Goal: Find specific page/section: Find specific page/section

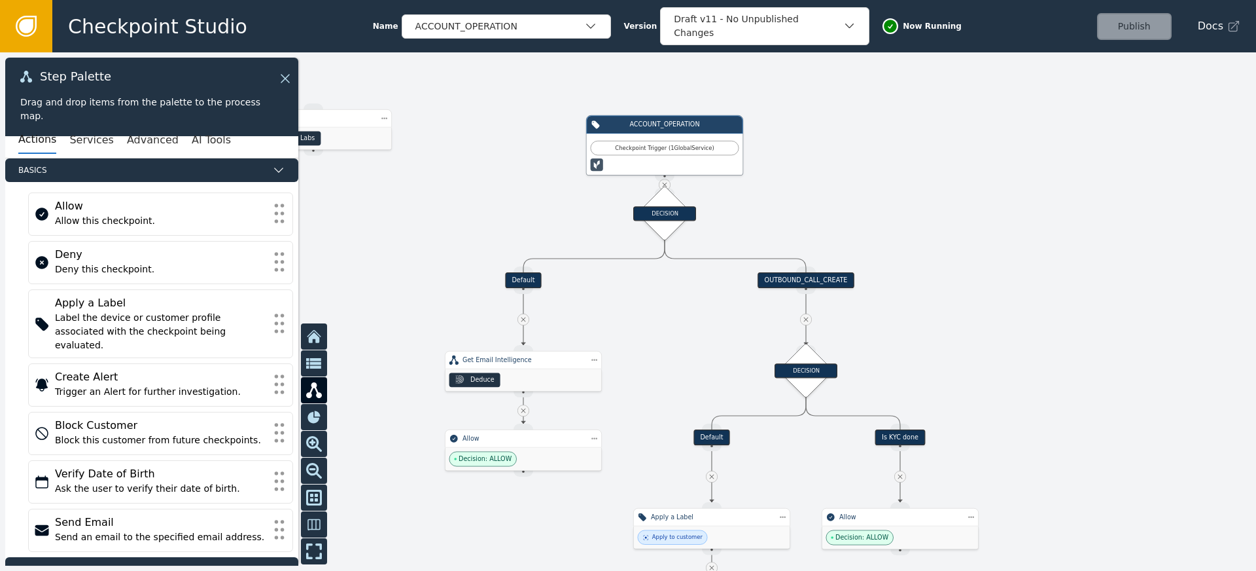
click at [321, 342] on icon at bounding box center [314, 336] width 16 height 16
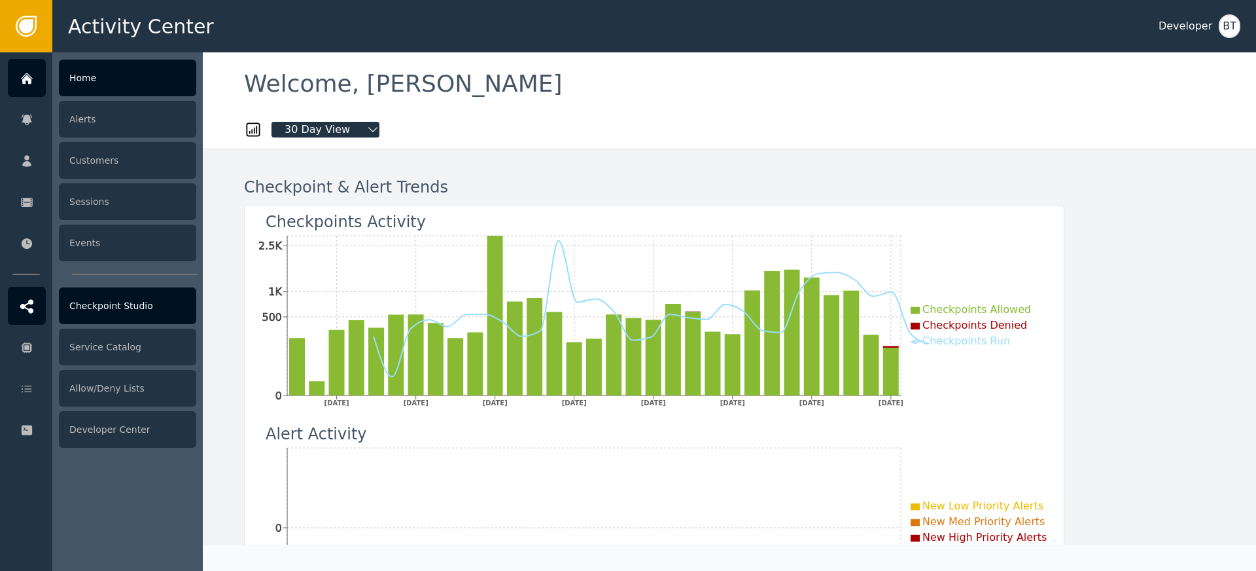
click at [123, 308] on div "Checkpoint Studio" at bounding box center [127, 305] width 137 height 37
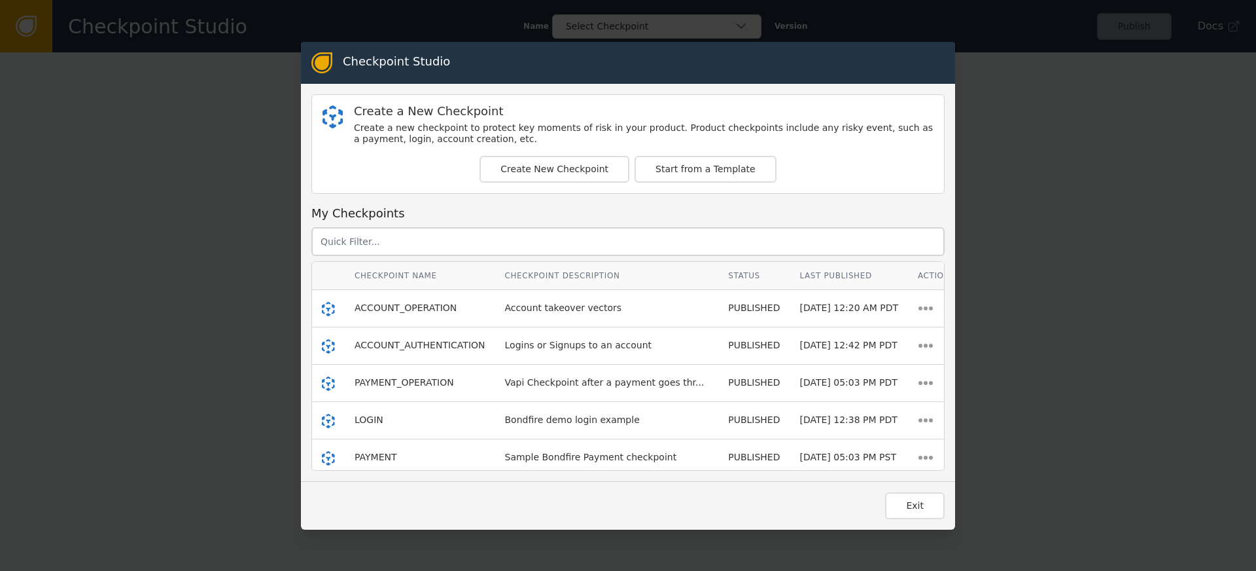
click at [187, 236] on div "Checkpoint Studio Create a New Checkpoint Create a new checkpoint to protect ke…" at bounding box center [628, 285] width 1256 height 571
click at [933, 512] on button "Exit" at bounding box center [915, 505] width 60 height 27
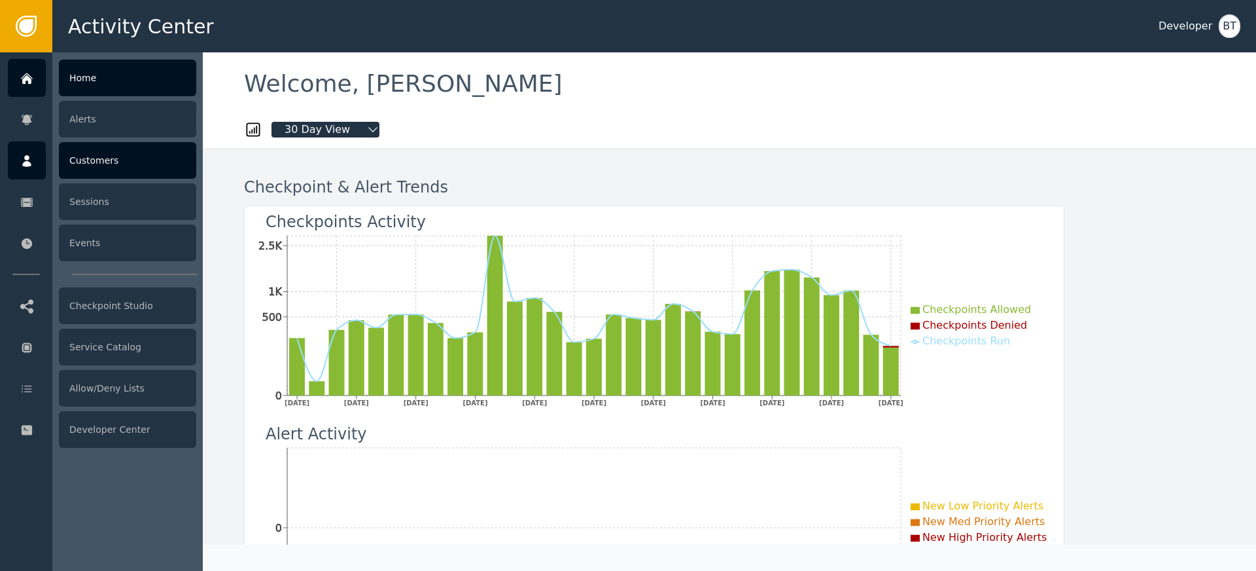
click at [124, 166] on div "Customers" at bounding box center [127, 160] width 137 height 37
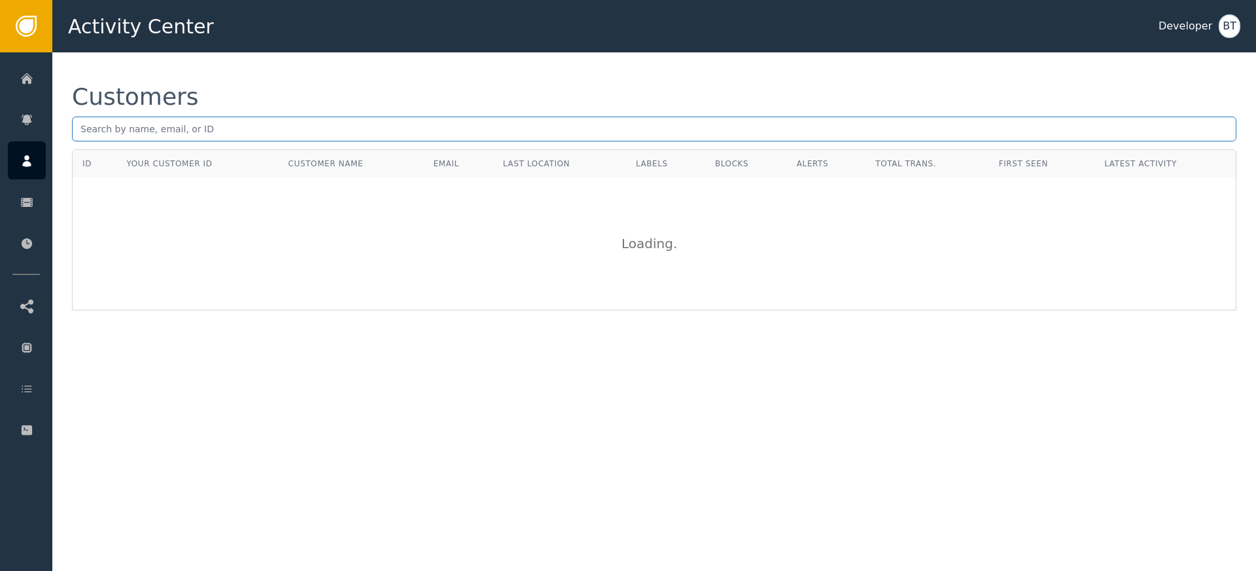
click at [253, 128] on input "text" at bounding box center [654, 128] width 1165 height 25
type input "[PERSON_NAME][EMAIL_ADDRESS]"
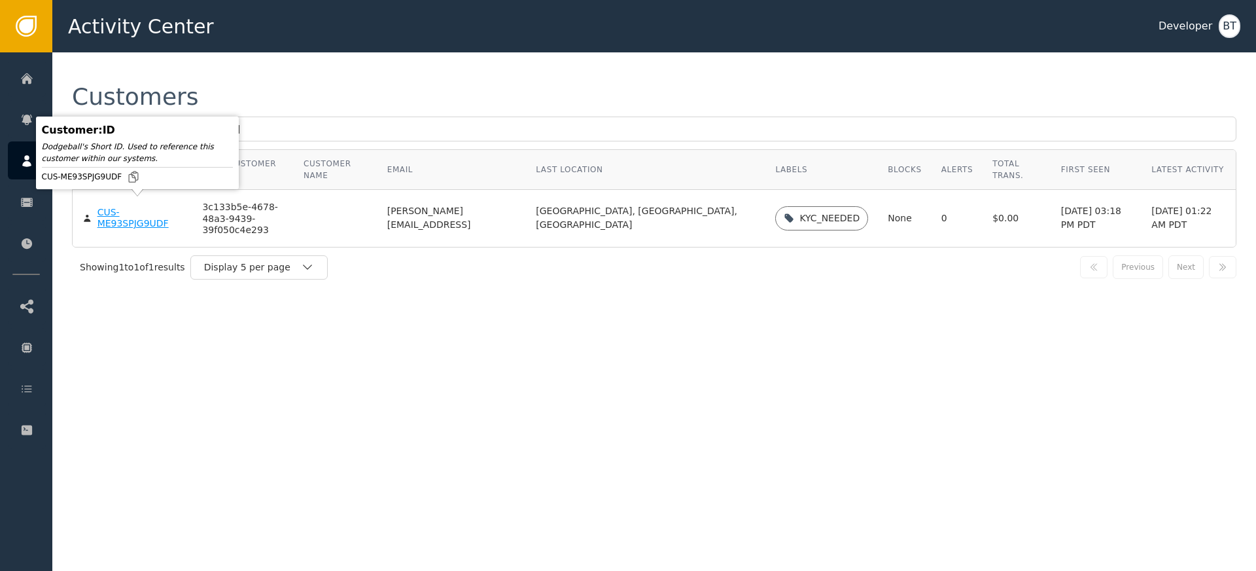
click at [106, 207] on div "CUS-ME93SPJG9UDF" at bounding box center [140, 218] width 86 height 23
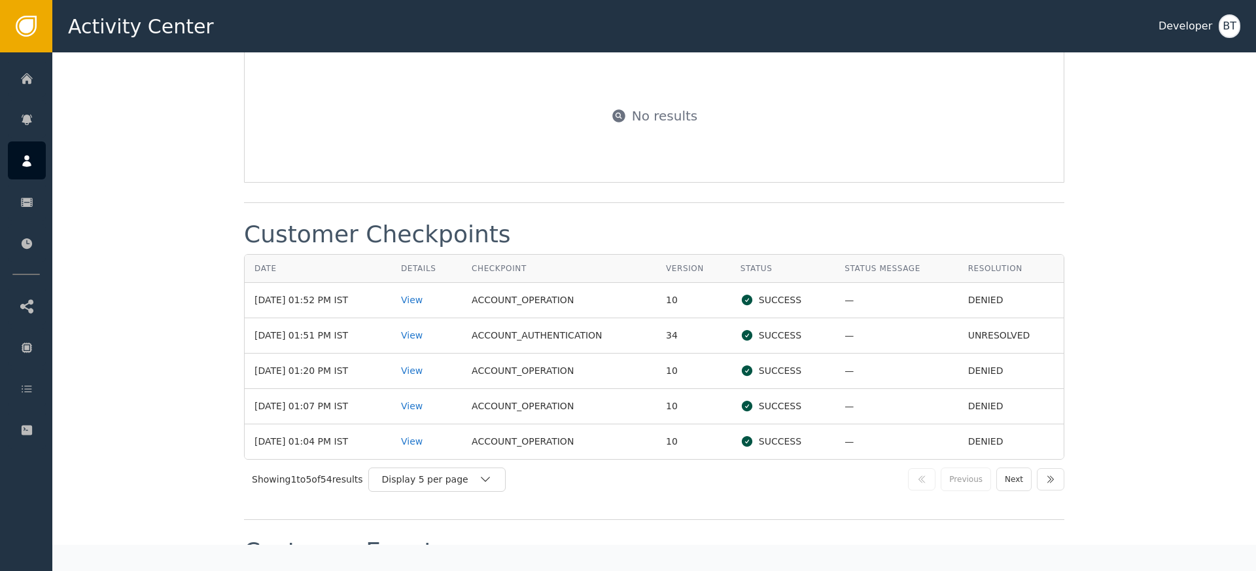
scroll to position [1534, 0]
click at [431, 292] on div "View" at bounding box center [426, 299] width 51 height 14
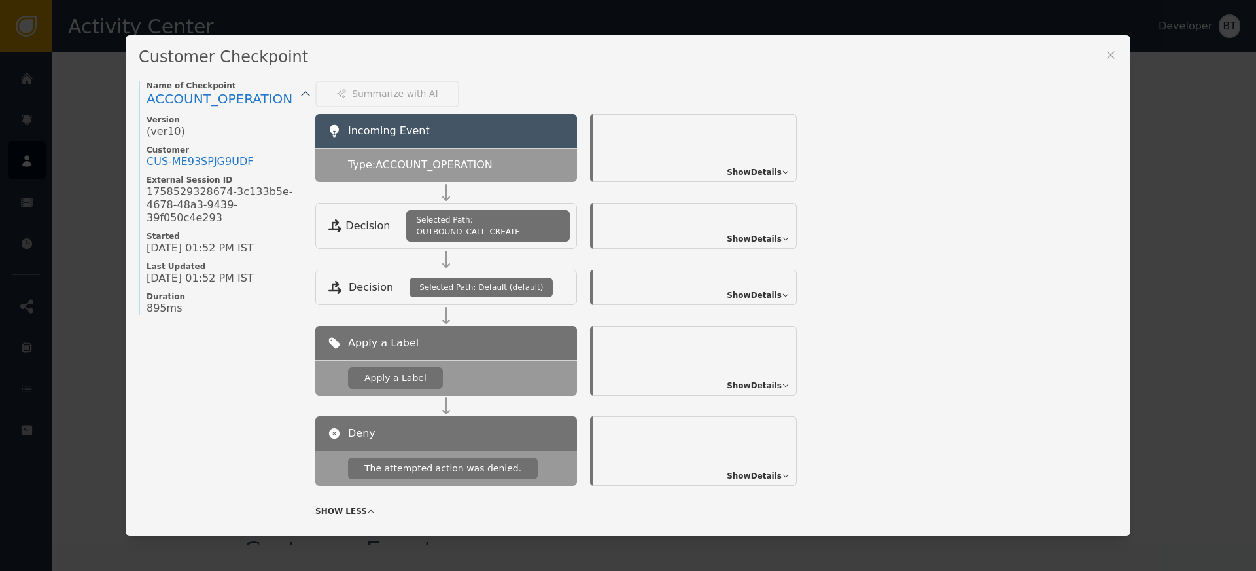
scroll to position [0, 0]
